Goal: Navigation & Orientation: Find specific page/section

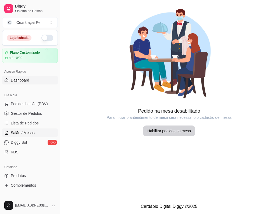
click at [46, 80] on link "Dashboard" at bounding box center [30, 80] width 56 height 9
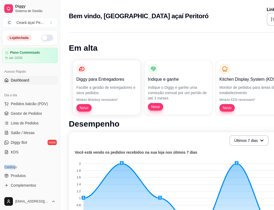
drag, startPoint x: 17, startPoint y: 162, endPoint x: 16, endPoint y: 159, distance: 3.1
click at [16, 162] on div "Loja fechada Plano Customizado até 10/09 Acesso Rápido Dashboard Dia a dia Pedi…" at bounding box center [30, 111] width 60 height 163
click at [18, 164] on div "Catálogo" at bounding box center [30, 167] width 56 height 9
click at [18, 168] on div "Catálogo" at bounding box center [30, 167] width 56 height 9
click at [15, 169] on div "Catálogo" at bounding box center [30, 167] width 56 height 9
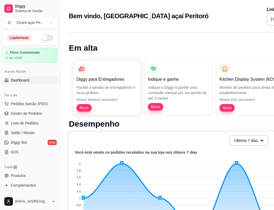
drag, startPoint x: 14, startPoint y: 169, endPoint x: 135, endPoint y: 166, distance: 121.0
